Goal: Find specific page/section: Find specific page/section

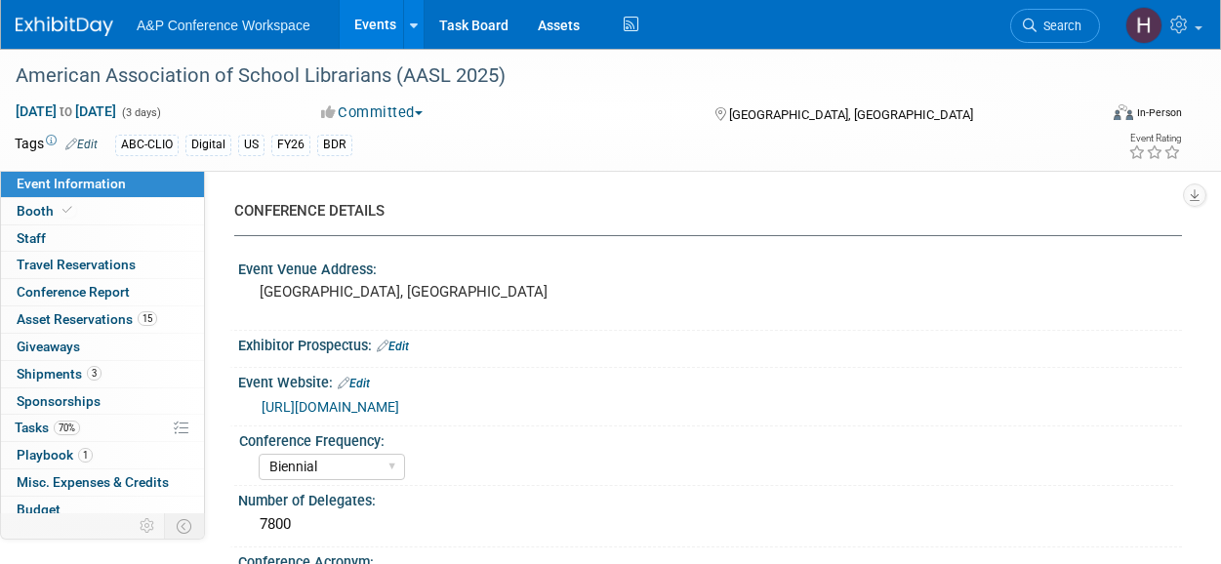
select select "Biennial"
select select "Level 1"
select select "In-Person Booth"
select select "Schools"
select select "Bloomsbury Digital Resources"
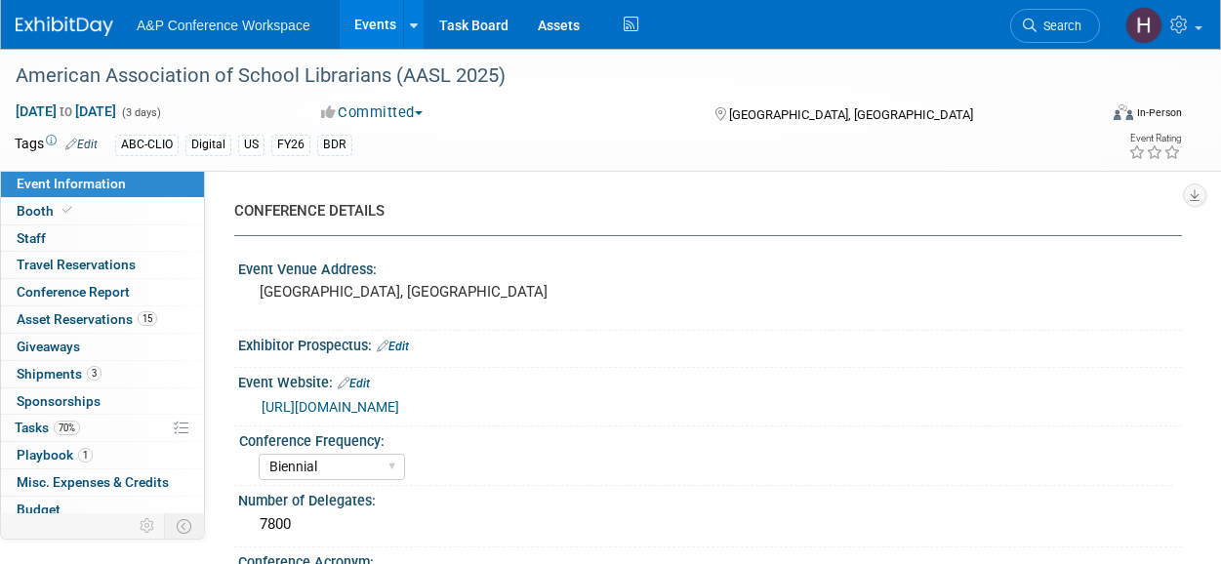
select select "Anne Weston"
select select "Mark Strong"
select select "Veronica Dove"
select select "BDR Product Awareness and Trial Generation​"
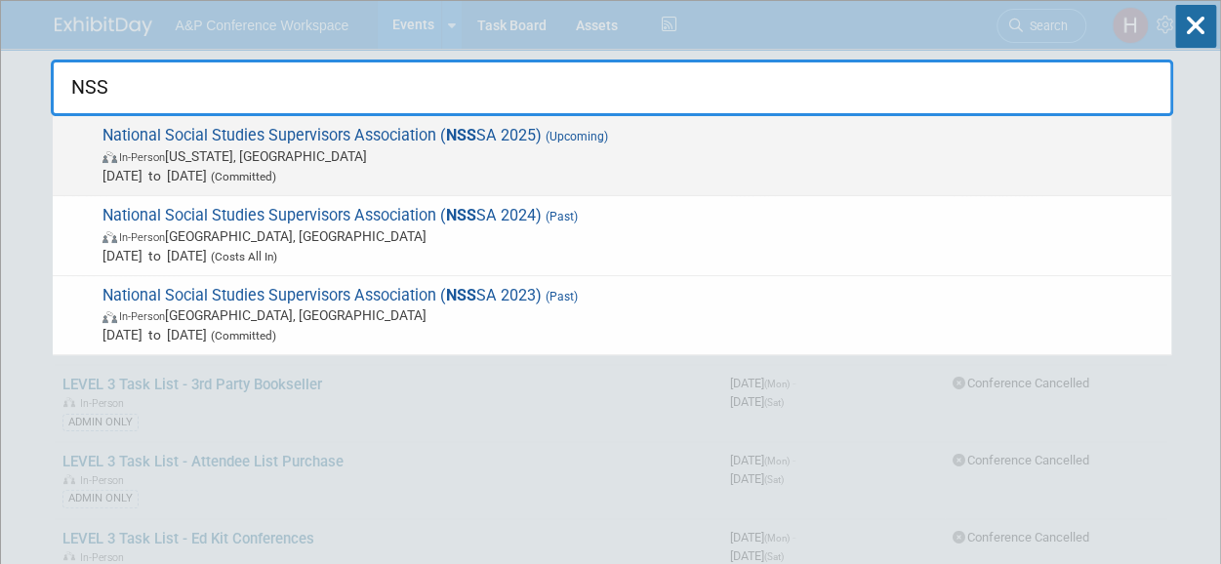
type input "NSS"
click at [754, 156] on span "In-Person Washington, DC" at bounding box center [632, 156] width 1059 height 20
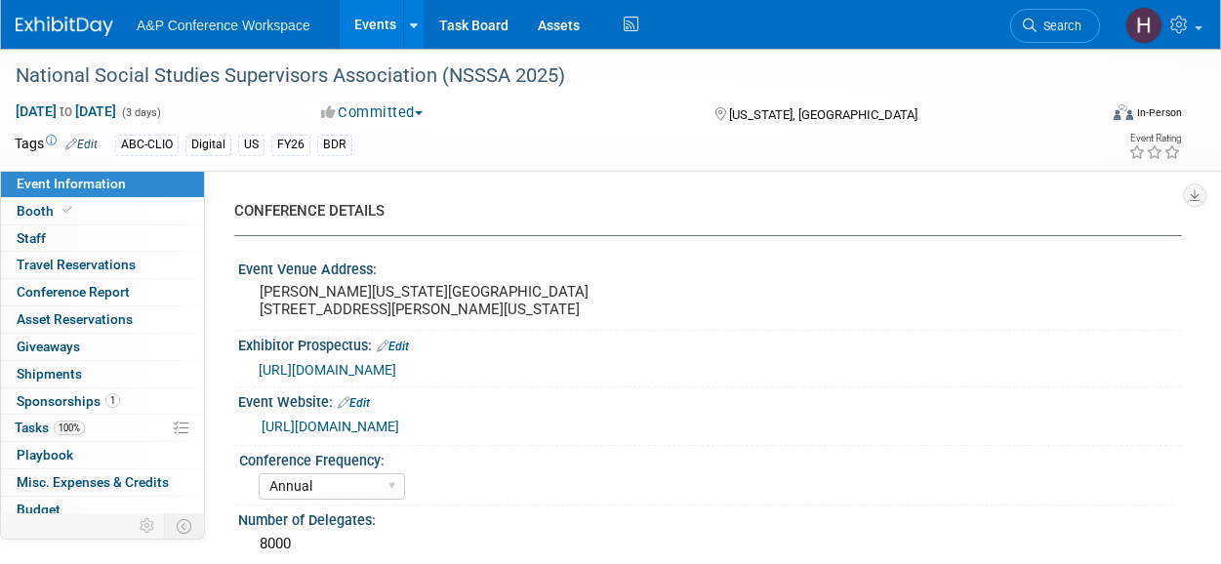
select select "Annual"
select select "Level 3"
select select "Sponsorship"
select select "Schools"
select select "Bloomsbury Digital Resources"
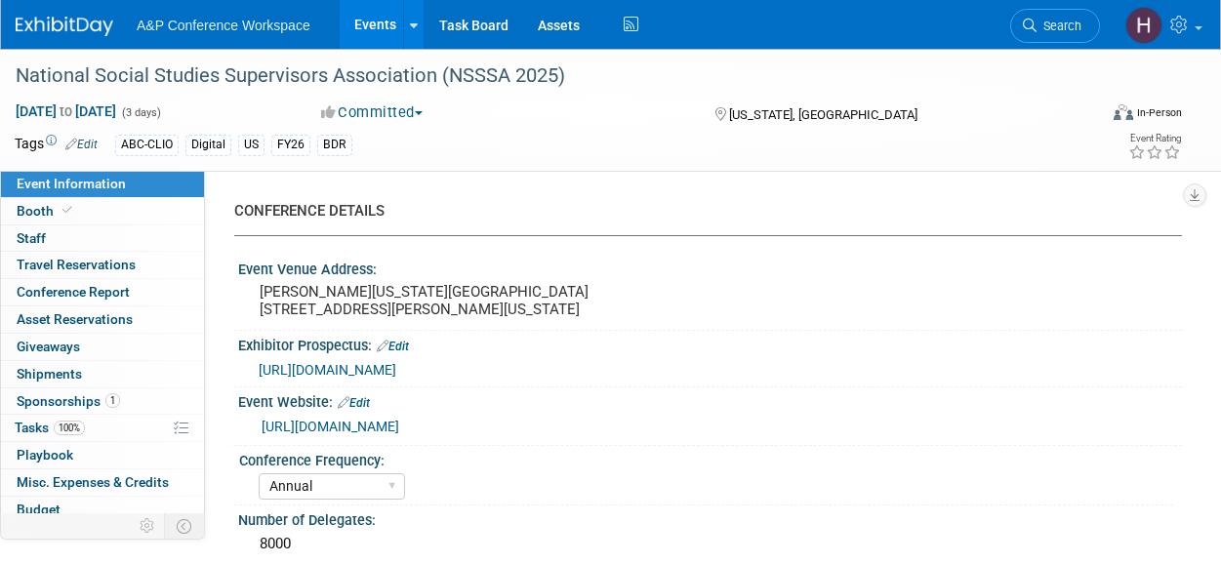
select select "[PERSON_NAME]"
select select "Mark Strong"
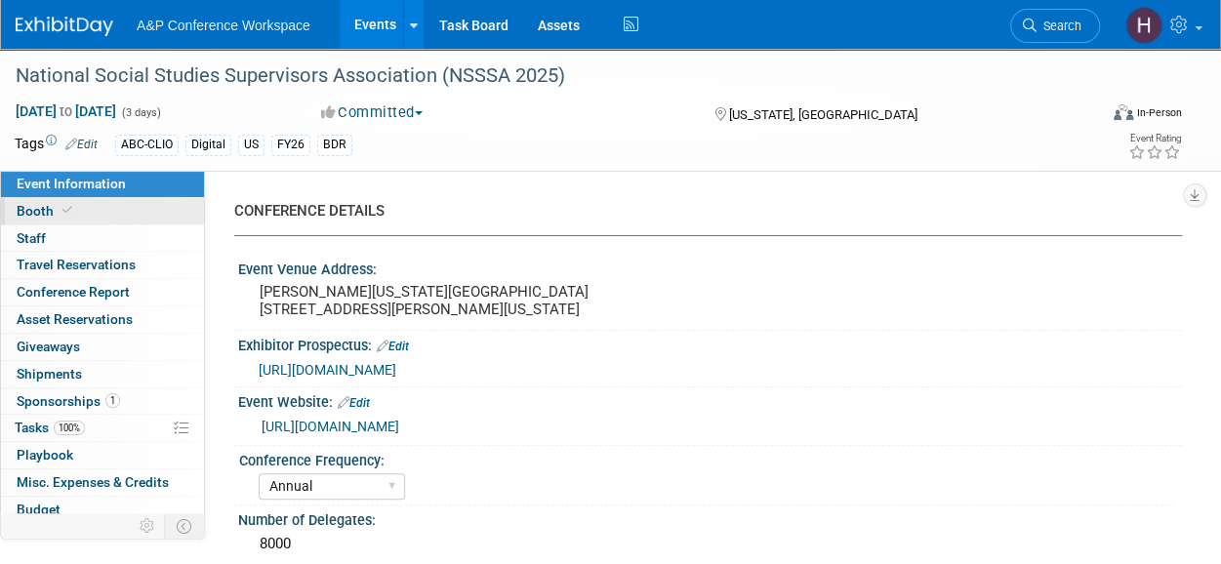
click at [126, 210] on link "Booth" at bounding box center [102, 211] width 203 height 26
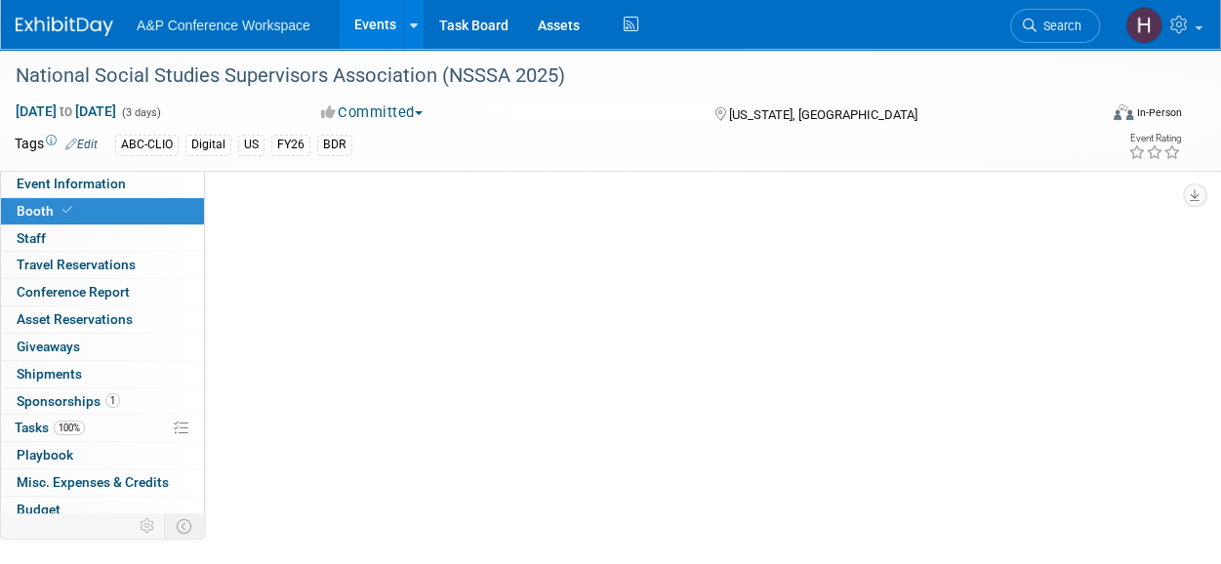
select select "CLDC - Digital/BDR"
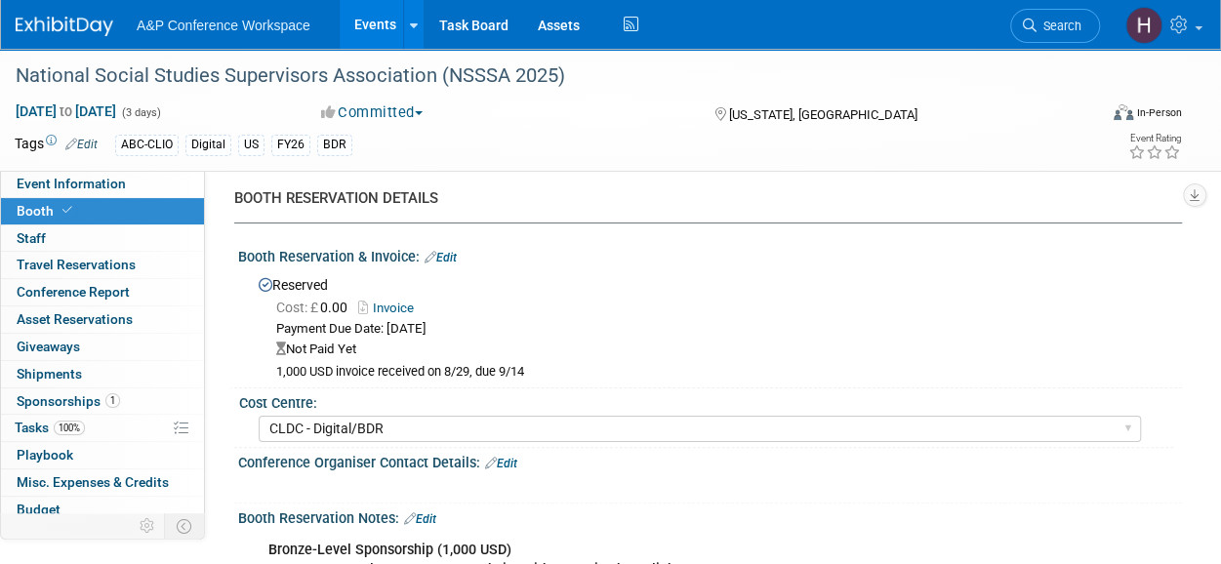
scroll to position [14, 0]
